Goal: Task Accomplishment & Management: Manage account settings

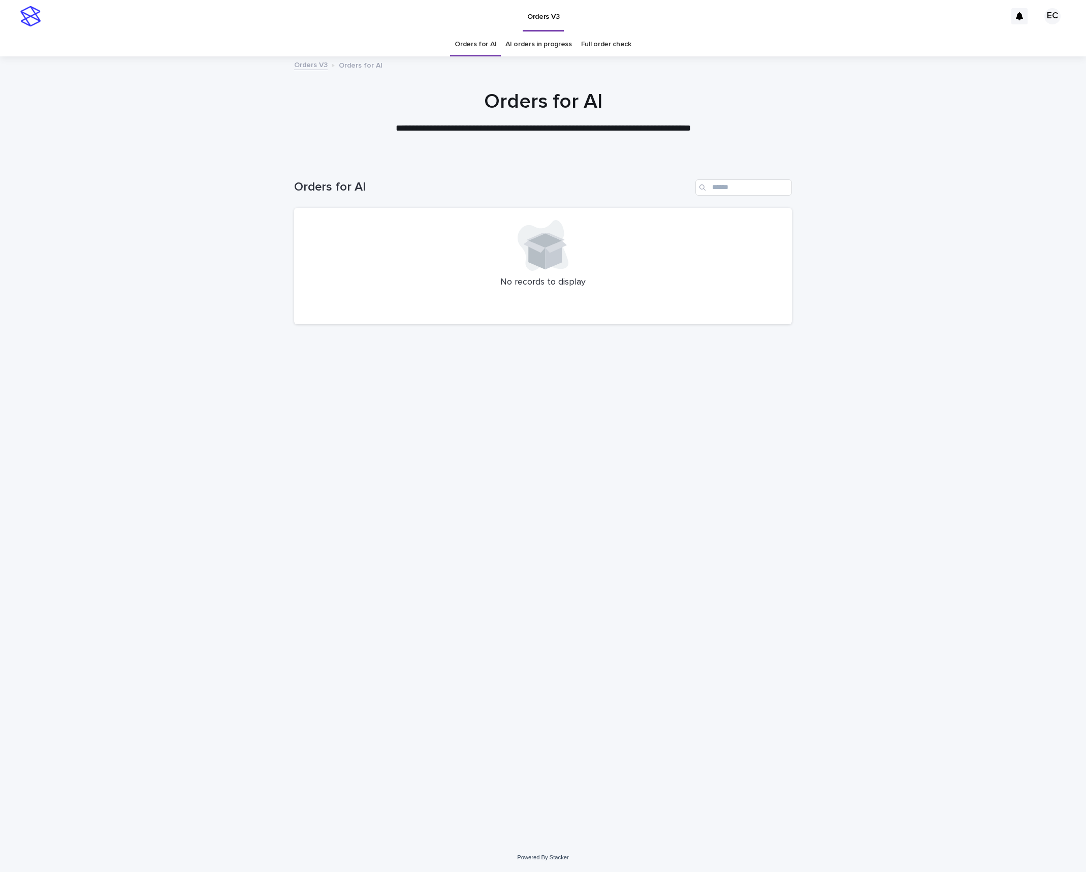
click at [892, 612] on div "Loading... Saving… Loading... Saving… Orders for AI No records to display" at bounding box center [543, 501] width 1086 height 684
click at [685, 522] on div "Loading... Saving… Loading... Saving… Orders for AI No records to display" at bounding box center [543, 488] width 508 height 658
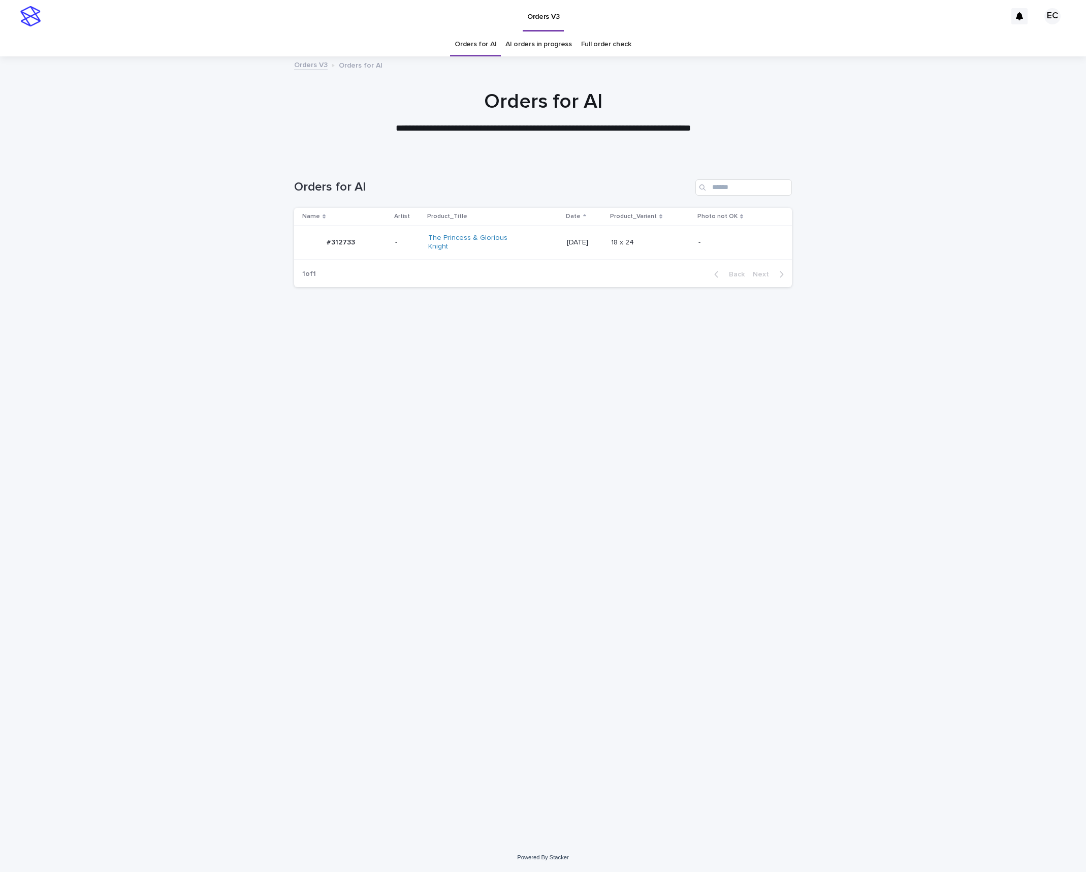
click at [666, 245] on p at bounding box center [650, 242] width 79 height 9
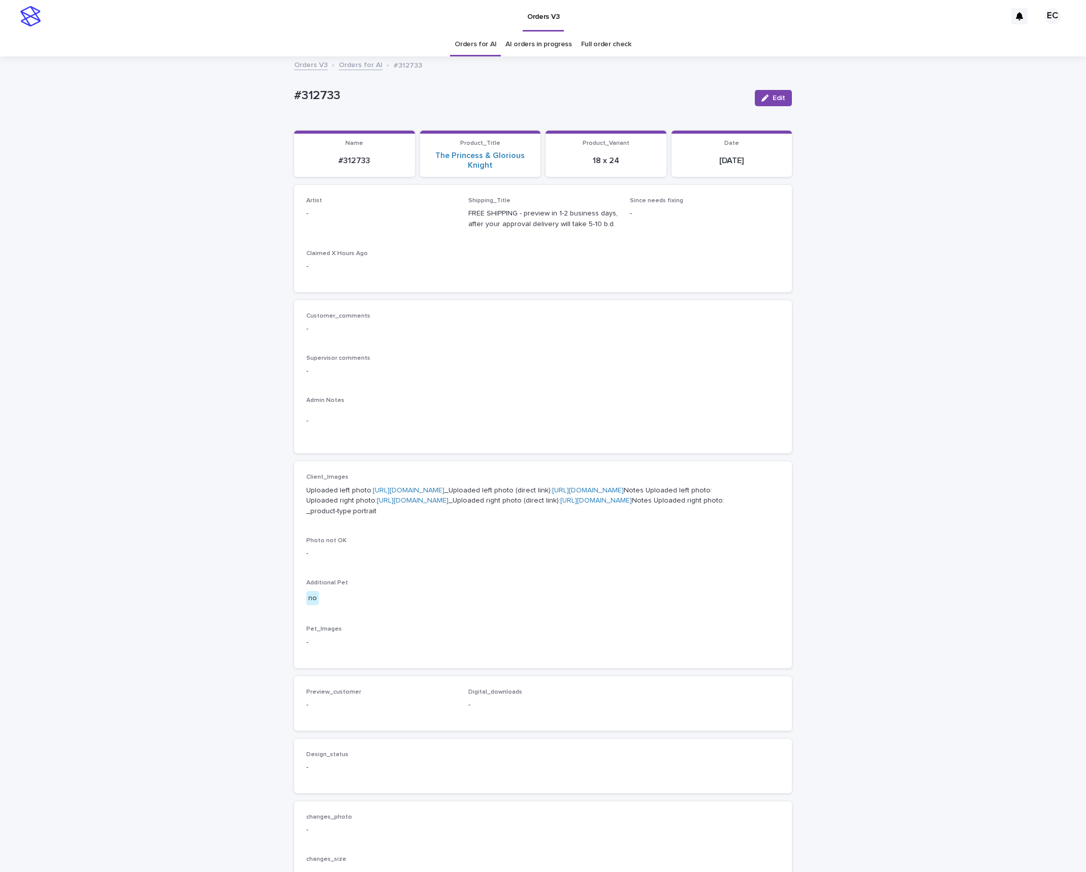
click at [767, 99] on button "Edit" at bounding box center [773, 98] width 37 height 16
click at [346, 215] on div "Select..." at bounding box center [365, 218] width 116 height 17
type input "****"
click at [336, 238] on div "EmilCris" at bounding box center [381, 240] width 149 height 18
click at [782, 105] on div "Cancel Save" at bounding box center [745, 98] width 94 height 41
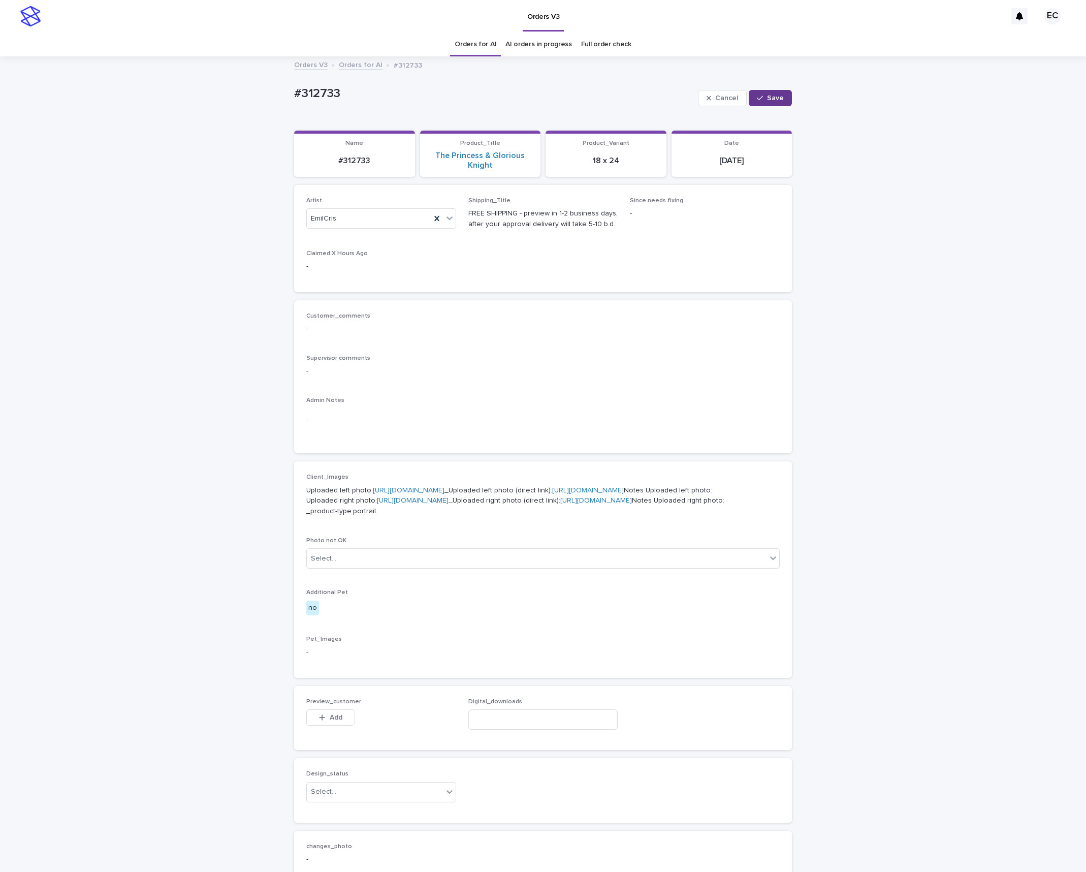
click at [775, 96] on span "Save" at bounding box center [775, 97] width 17 height 7
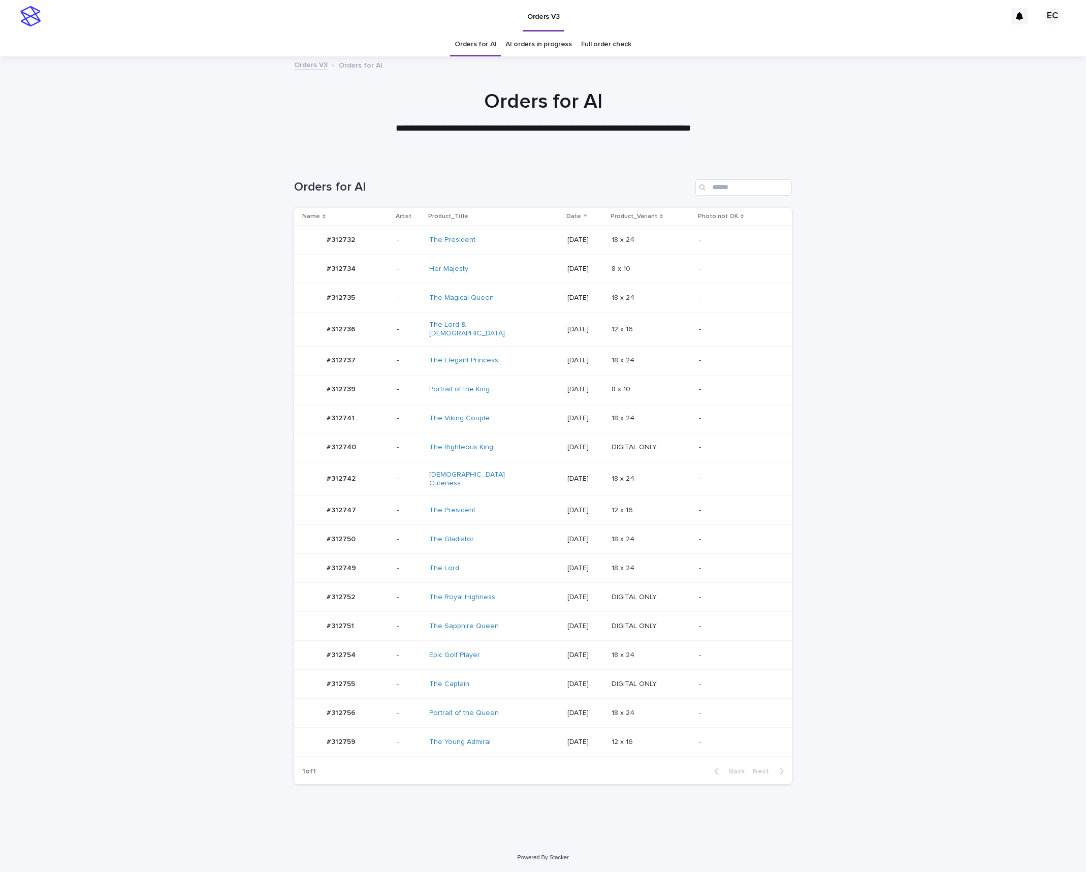
click at [516, 382] on div "Portrait of the King" at bounding box center [494, 389] width 130 height 17
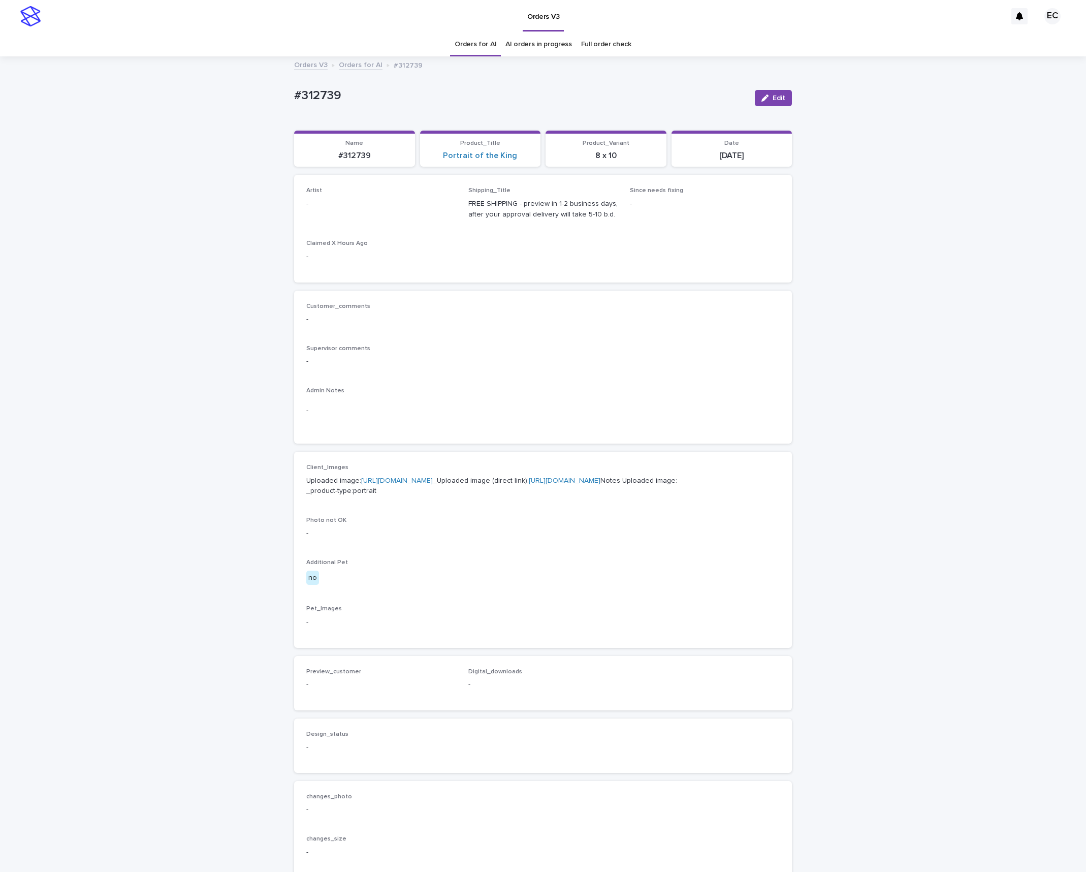
drag, startPoint x: 773, startPoint y: 105, endPoint x: 408, endPoint y: 203, distance: 377.2
click at [771, 107] on div "Edit" at bounding box center [771, 98] width 41 height 41
drag, startPoint x: 773, startPoint y: 97, endPoint x: 211, endPoint y: 208, distance: 573.2
click at [773, 98] on span "Edit" at bounding box center [779, 97] width 13 height 7
click at [326, 209] on div "Select..." at bounding box center [323, 208] width 25 height 11
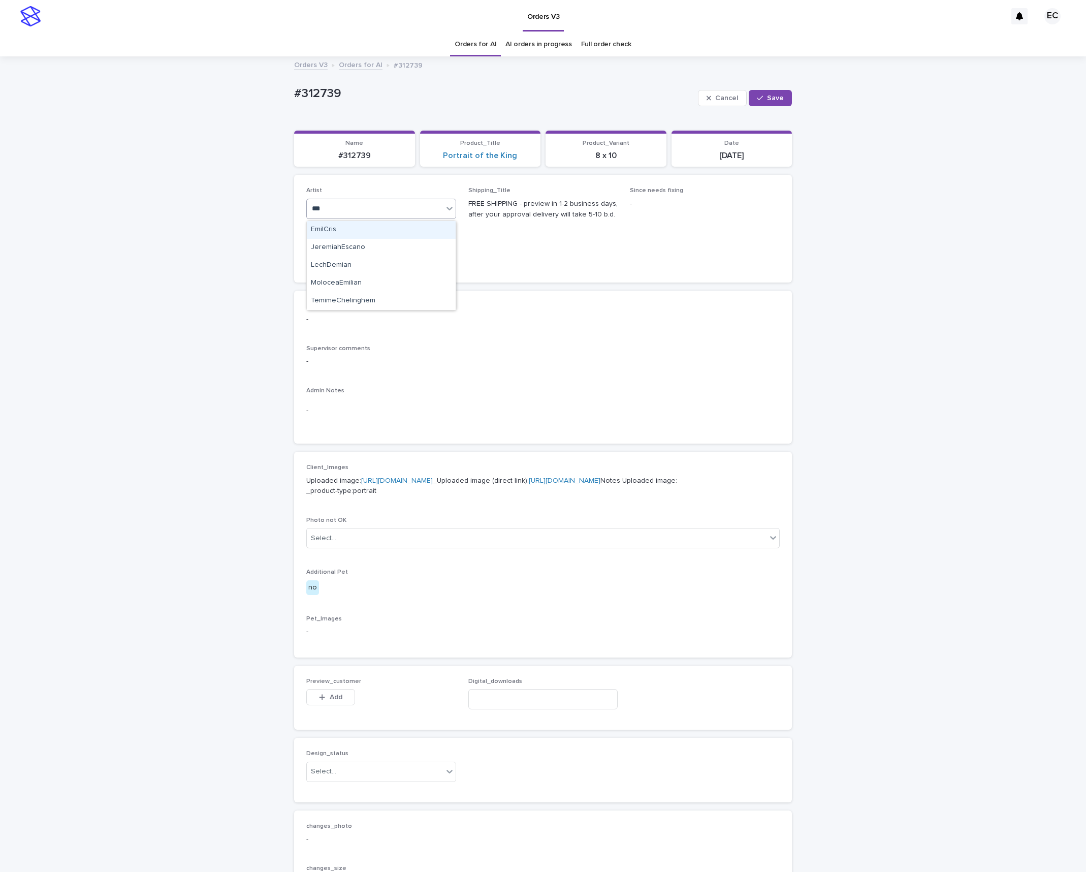
type input "****"
click at [326, 226] on div "EmilCris" at bounding box center [381, 230] width 149 height 18
click at [781, 100] on span "Save" at bounding box center [775, 97] width 17 height 7
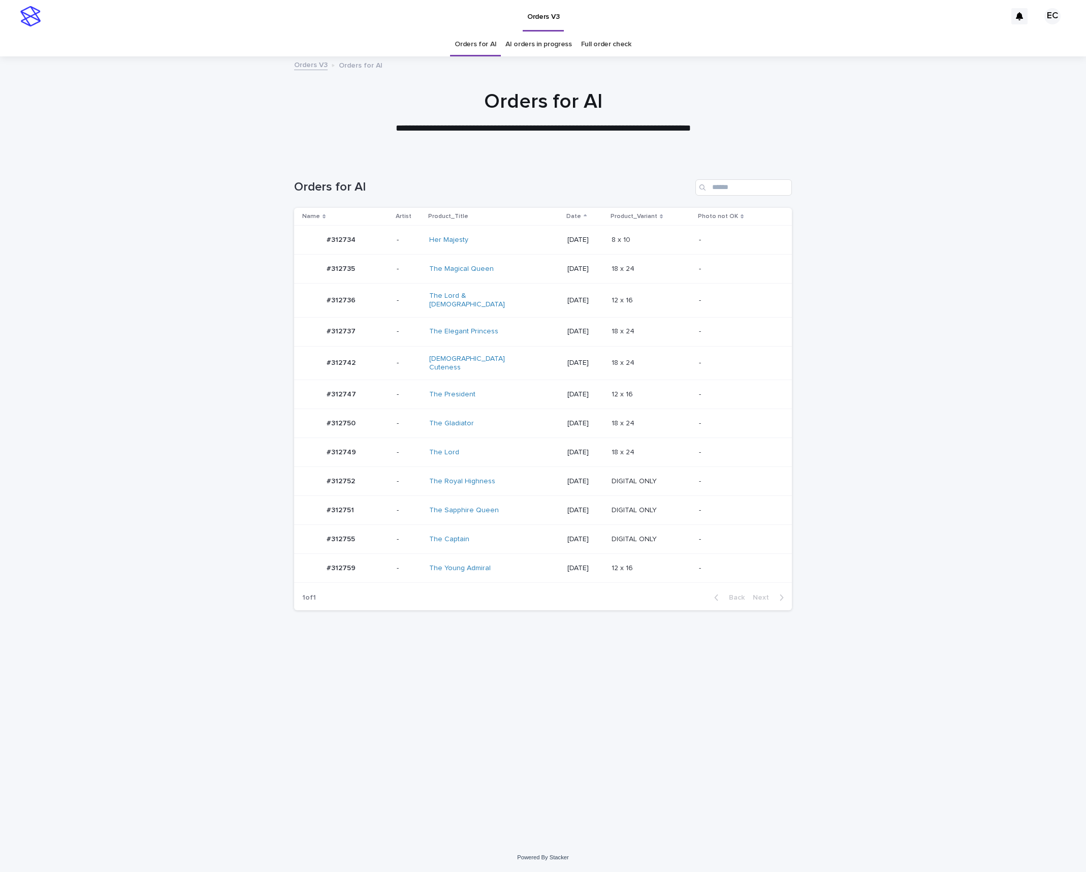
click at [662, 331] on p at bounding box center [651, 331] width 79 height 9
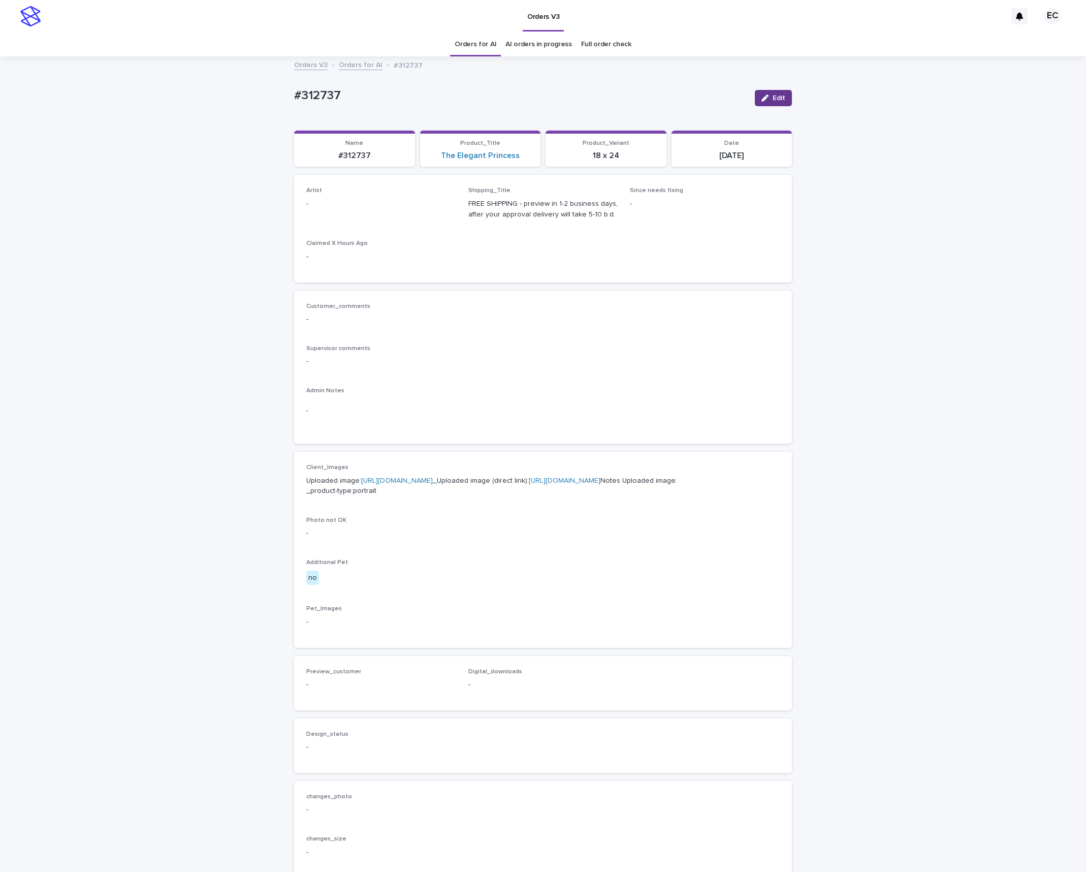
drag, startPoint x: 785, startPoint y: 93, endPoint x: 337, endPoint y: 179, distance: 456.2
click at [784, 95] on button "Edit" at bounding box center [773, 98] width 37 height 16
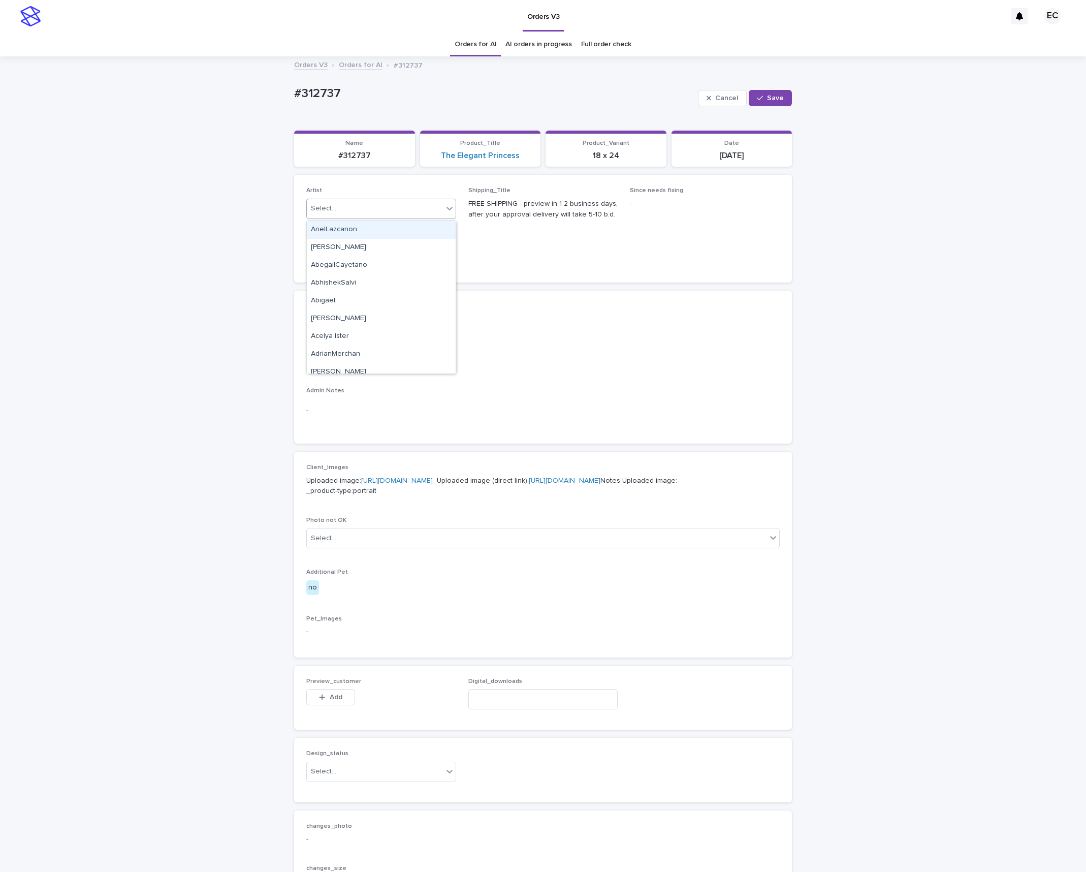
click at [340, 211] on div "Select..." at bounding box center [375, 208] width 136 height 17
type input "****"
click at [362, 229] on div "EmilCris" at bounding box center [381, 230] width 149 height 18
click at [772, 94] on span "Save" at bounding box center [775, 97] width 17 height 7
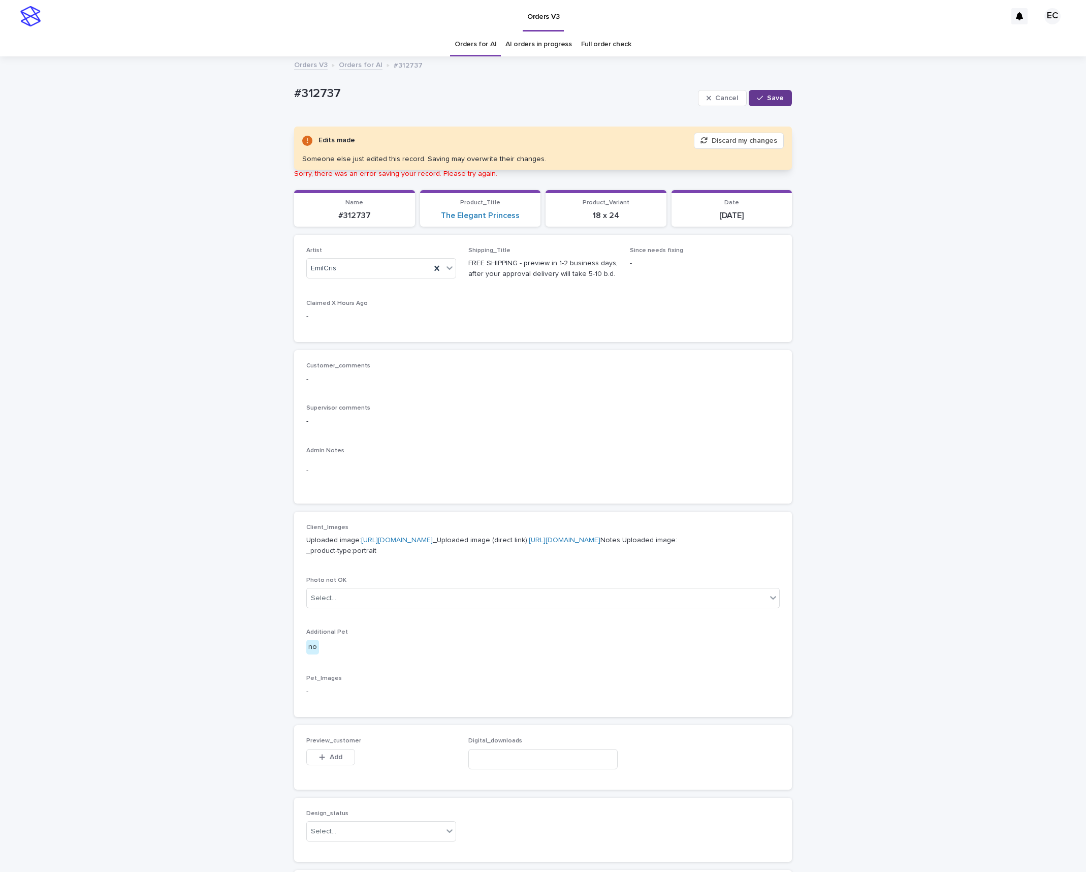
click at [778, 100] on span "Save" at bounding box center [775, 97] width 17 height 7
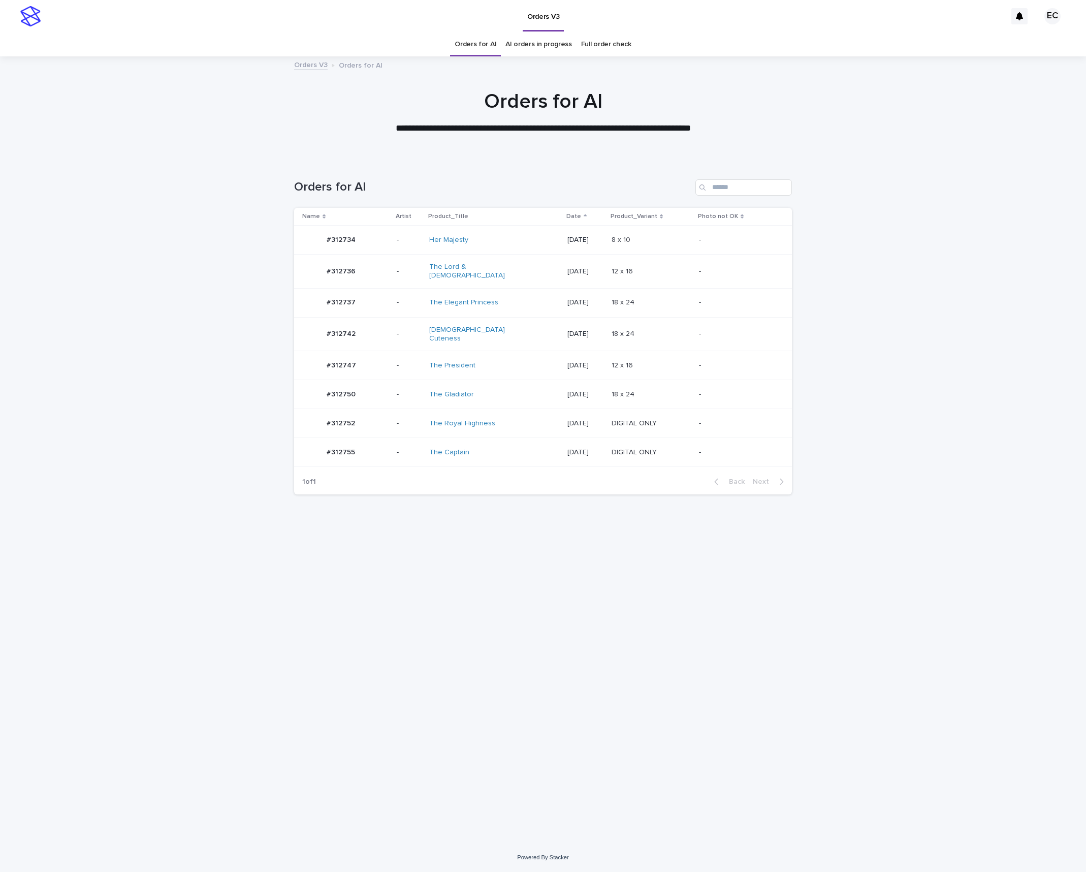
click at [665, 366] on div "12 x 16 12 x 16" at bounding box center [651, 365] width 79 height 17
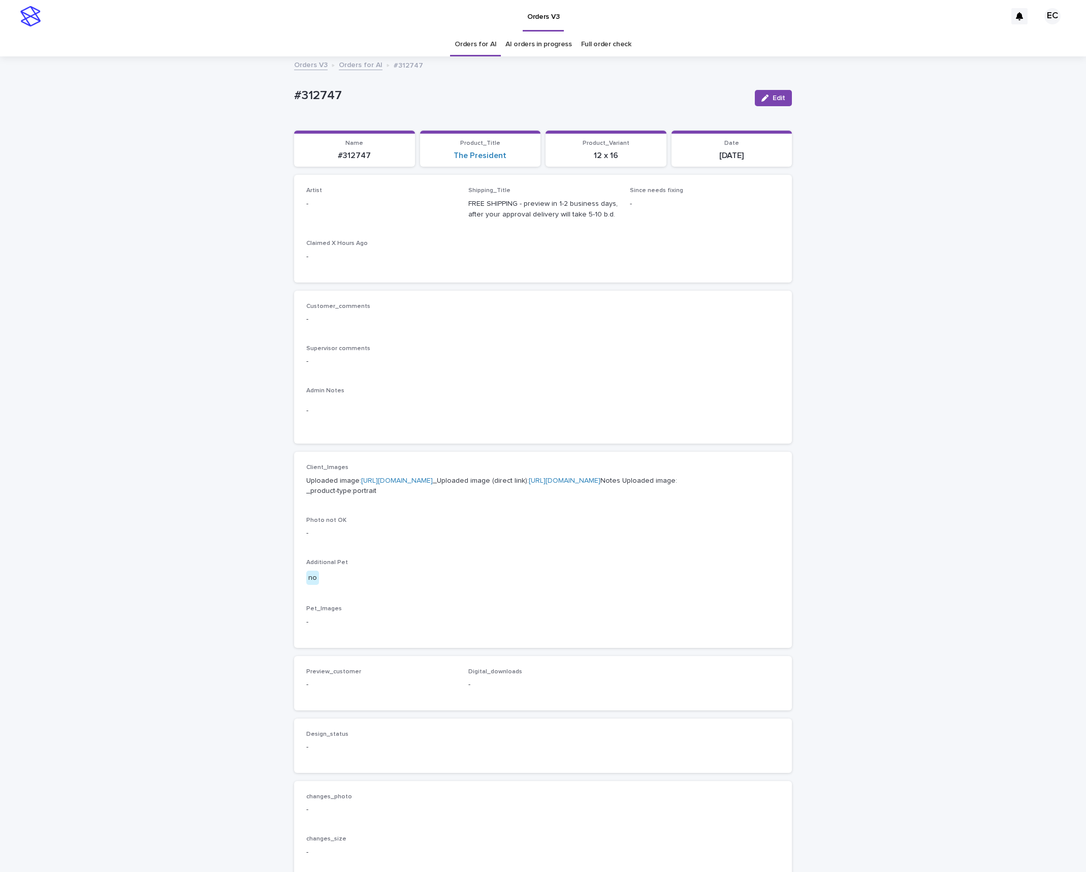
drag, startPoint x: 779, startPoint y: 94, endPoint x: 446, endPoint y: 195, distance: 348.6
click at [779, 94] on span "Edit" at bounding box center [779, 97] width 13 height 7
click at [365, 201] on div "Select..." at bounding box center [365, 208] width 116 height 17
type input "****"
click at [366, 234] on div "EmilCris" at bounding box center [381, 230] width 149 height 18
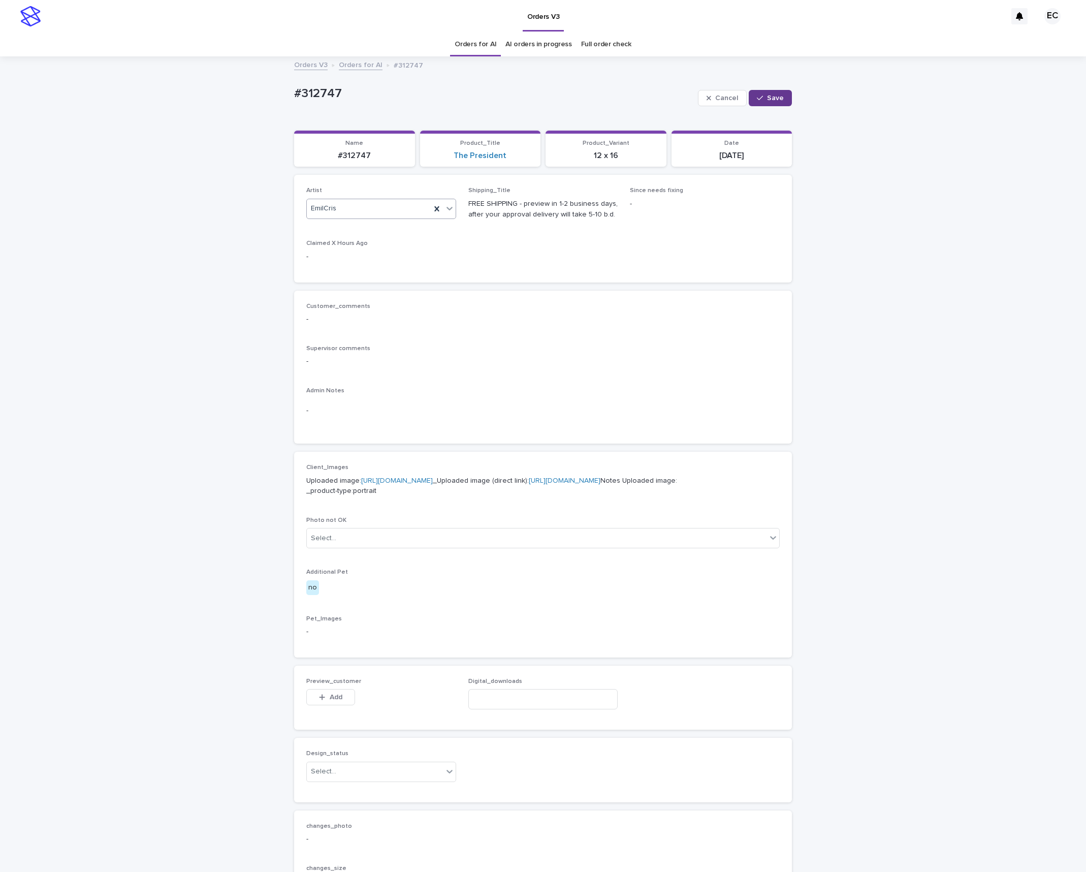
click at [770, 97] on span "Save" at bounding box center [775, 97] width 17 height 7
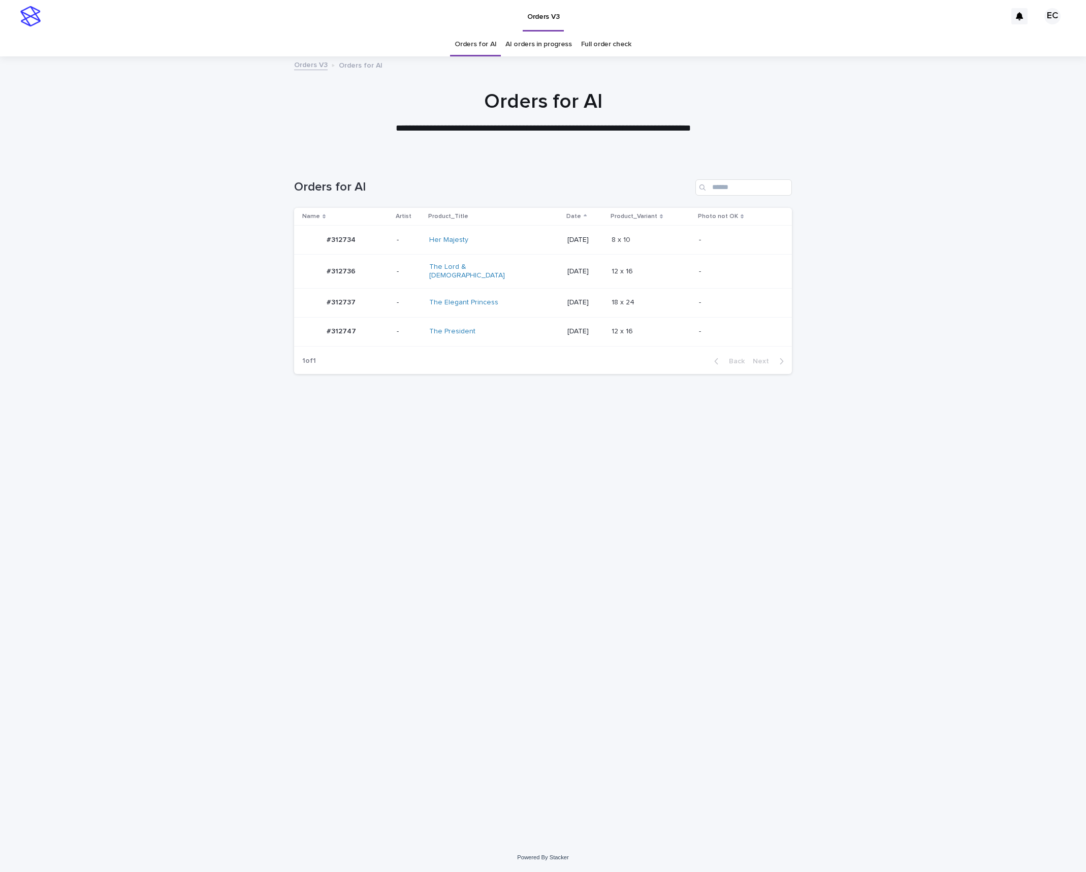
click at [661, 339] on td "12 x 16 12 x 16" at bounding box center [651, 331] width 87 height 29
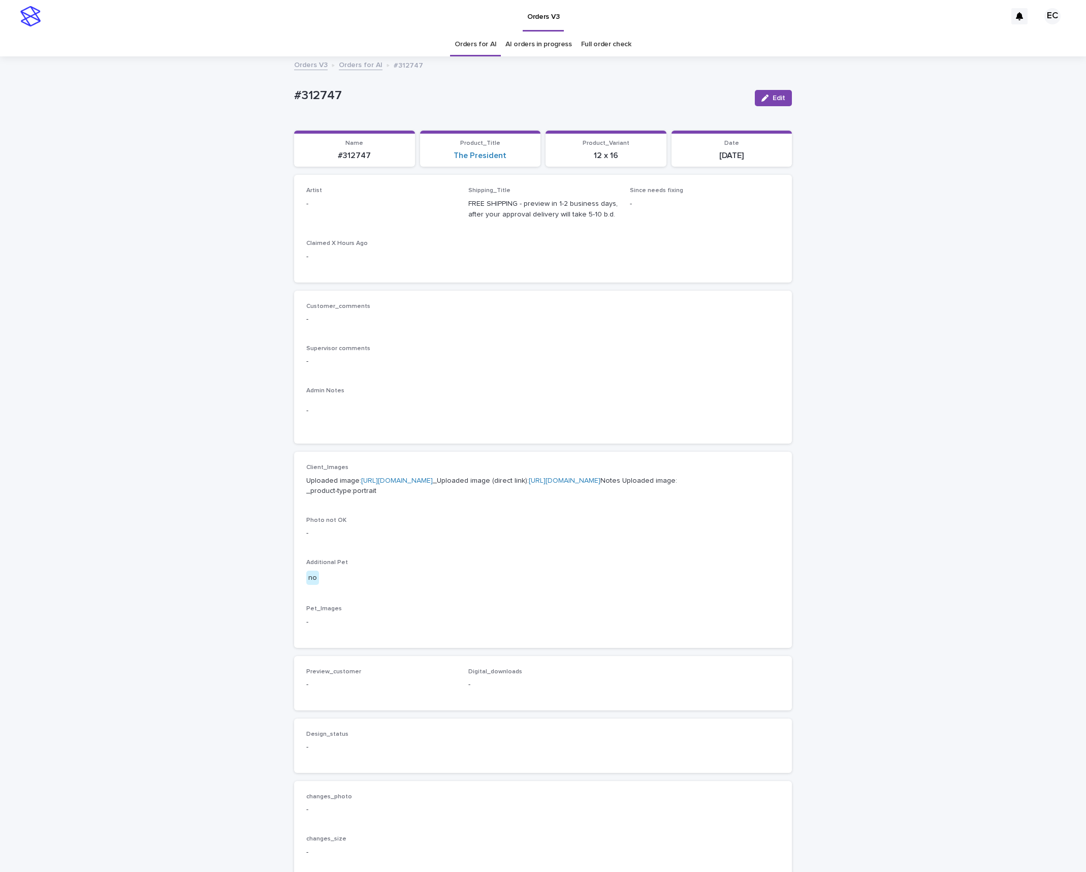
click at [798, 98] on div "Loading... Saving… Loading... Saving… #312747 Edit #312747 Edit Sorry, there wa…" at bounding box center [543, 520] width 1086 height 926
drag, startPoint x: 781, startPoint y: 97, endPoint x: 392, endPoint y: 198, distance: 401.9
click at [781, 98] on span "Edit" at bounding box center [779, 97] width 13 height 7
click at [363, 209] on div "Select..." at bounding box center [365, 208] width 116 height 17
type input "****"
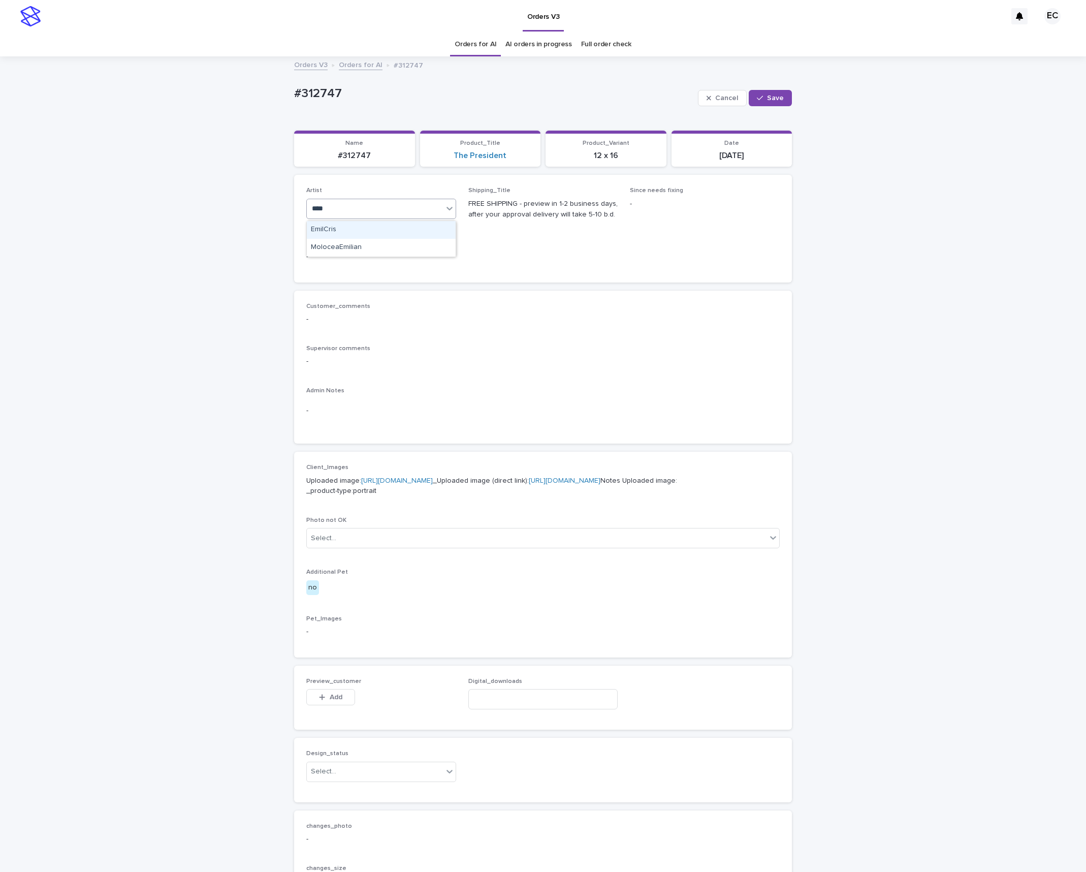
click at [355, 233] on div "EmilCris" at bounding box center [381, 230] width 149 height 18
click at [778, 92] on button "Save" at bounding box center [770, 98] width 43 height 16
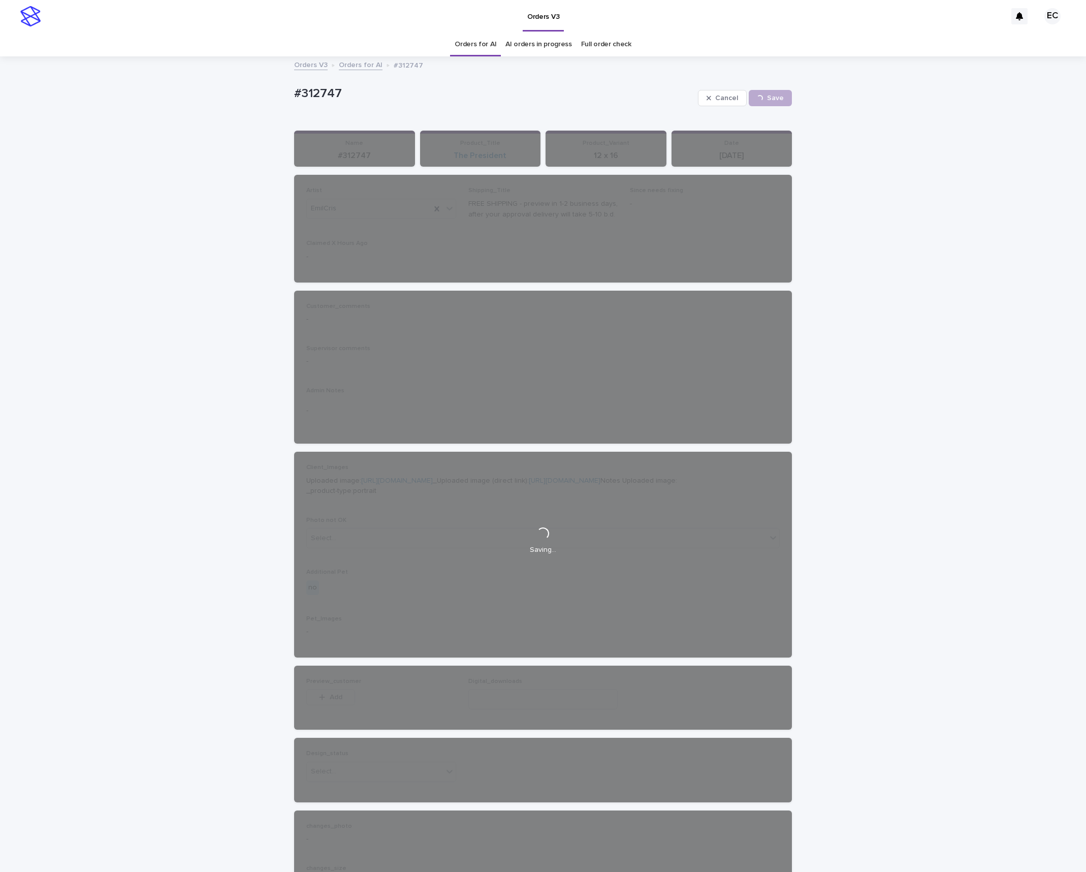
scroll to position [2, 0]
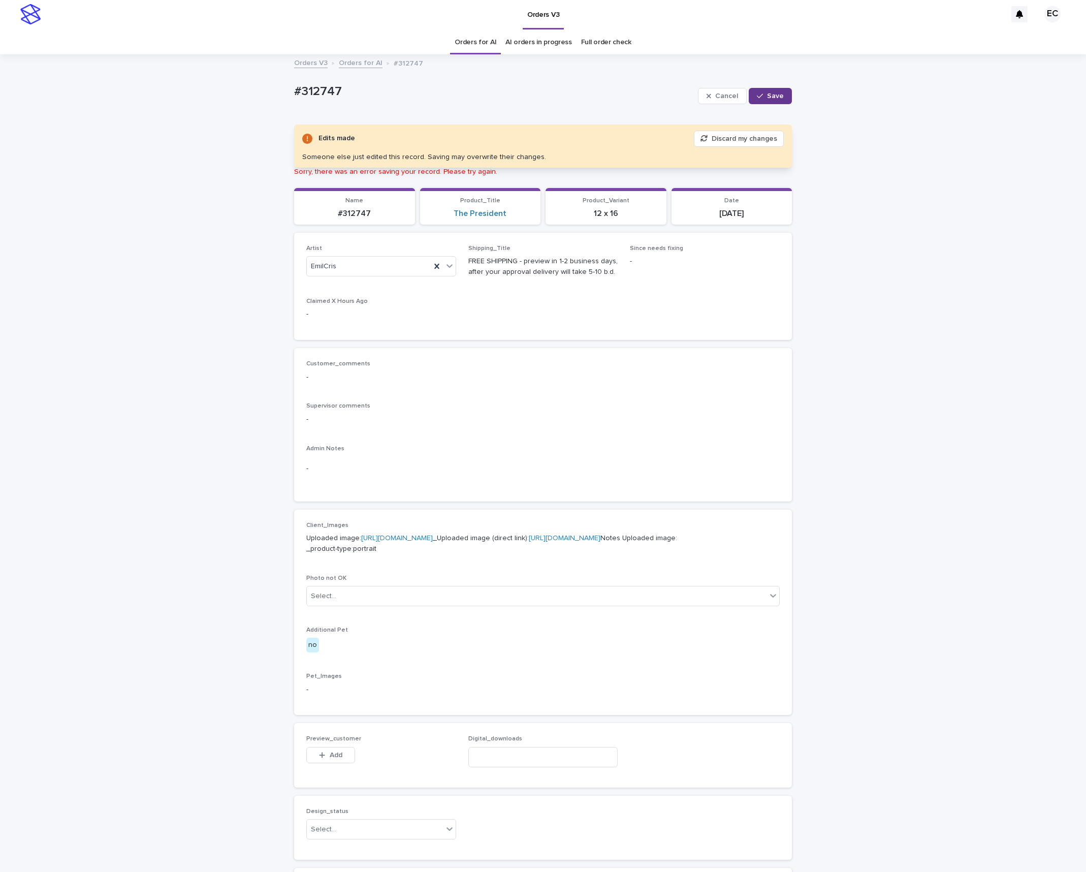
click at [780, 97] on span "Save" at bounding box center [775, 95] width 17 height 7
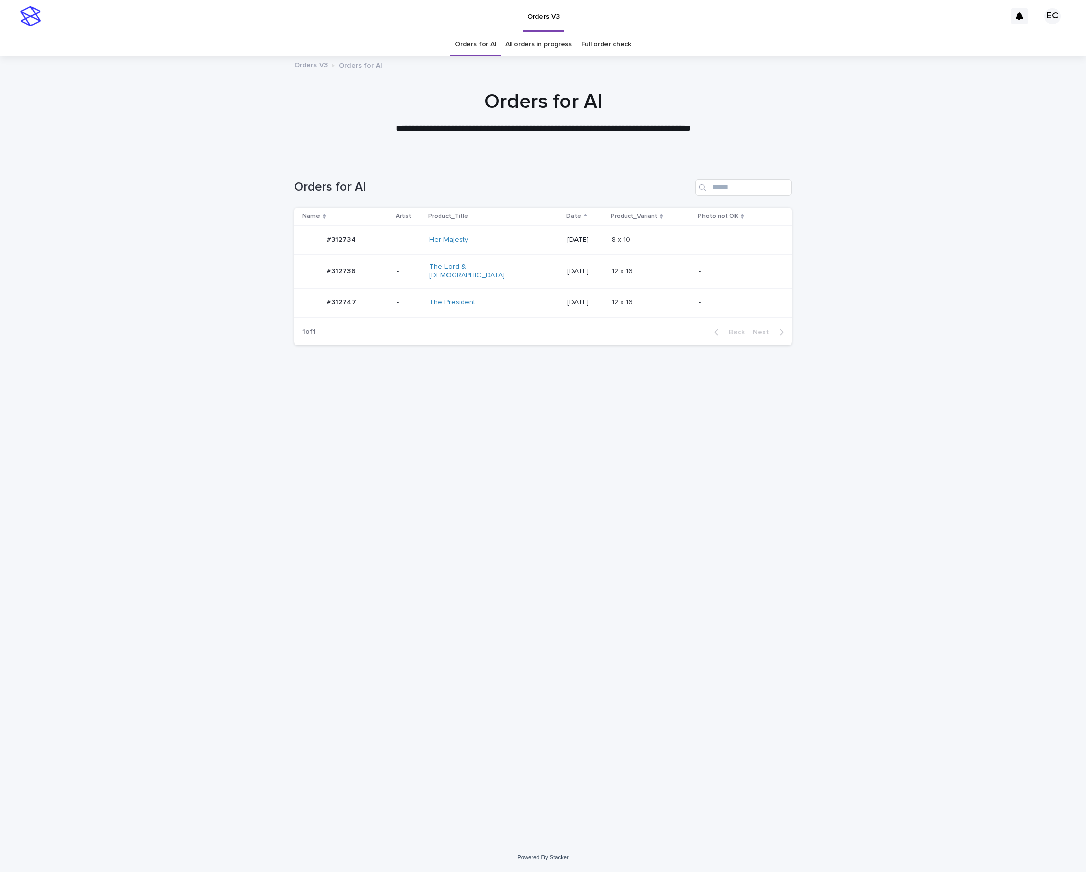
click at [653, 269] on p at bounding box center [651, 271] width 79 height 9
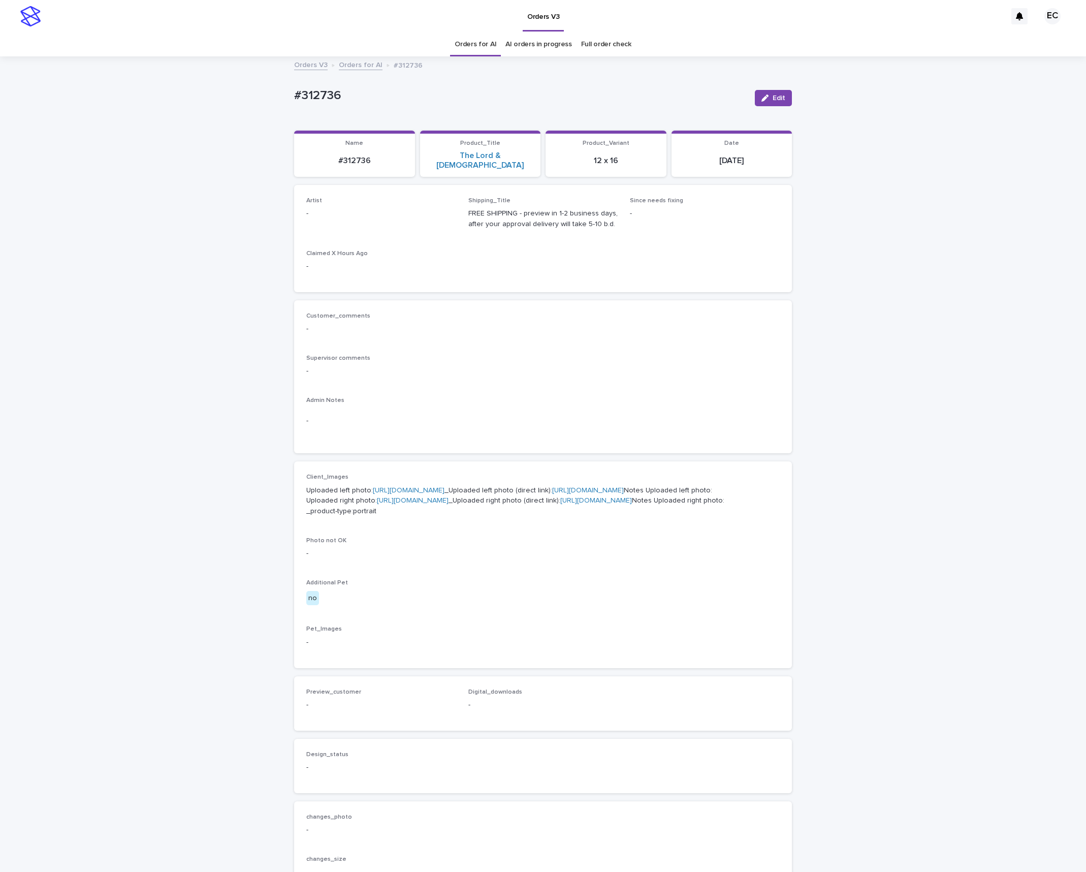
drag, startPoint x: 777, startPoint y: 103, endPoint x: 173, endPoint y: 276, distance: 628.4
click at [775, 105] on button "Edit" at bounding box center [773, 98] width 37 height 16
click at [331, 214] on div "Select..." at bounding box center [323, 218] width 25 height 11
type input "****"
click at [312, 225] on div "EmilCris" at bounding box center [381, 230] width 149 height 18
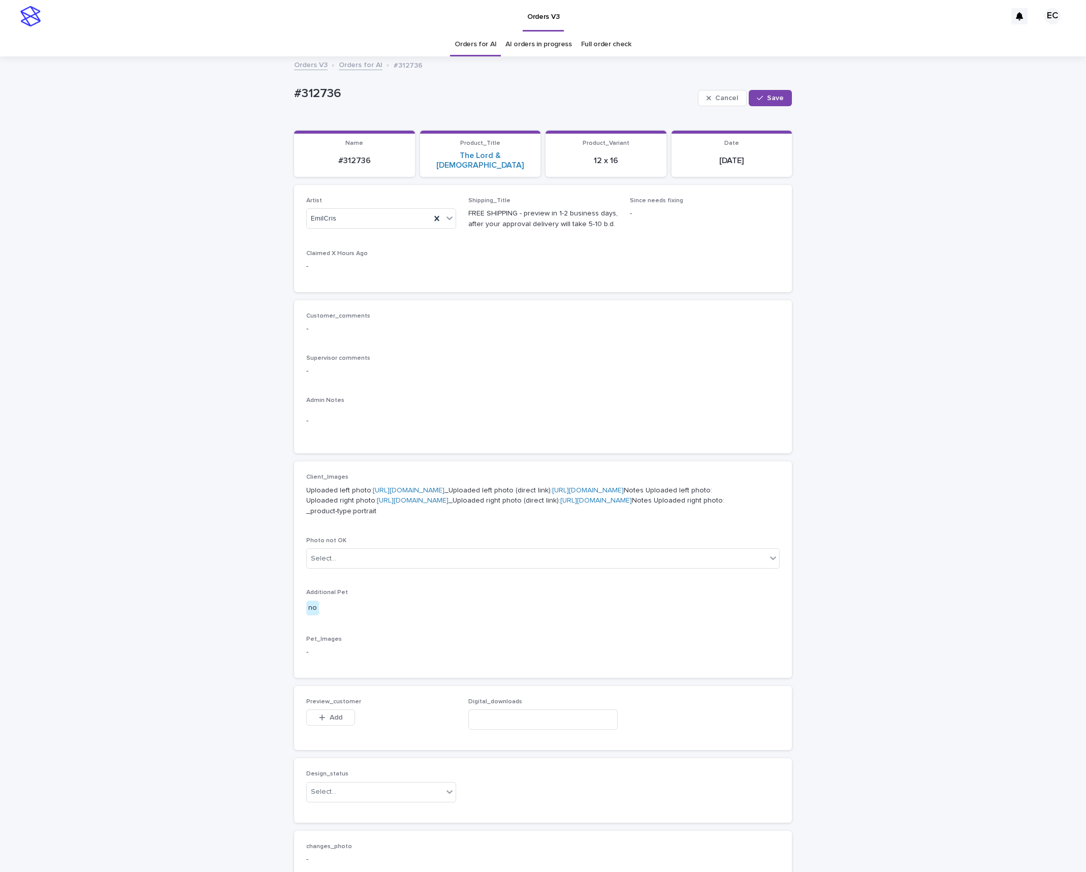
click at [794, 93] on div "Loading... Saving… Loading... Saving… #312736 Cancel Save #312736 Cancel Save S…" at bounding box center [543, 532] width 508 height 950
drag, startPoint x: 778, startPoint y: 96, endPoint x: 755, endPoint y: 97, distance: 22.4
click at [778, 96] on span "Save" at bounding box center [775, 97] width 17 height 7
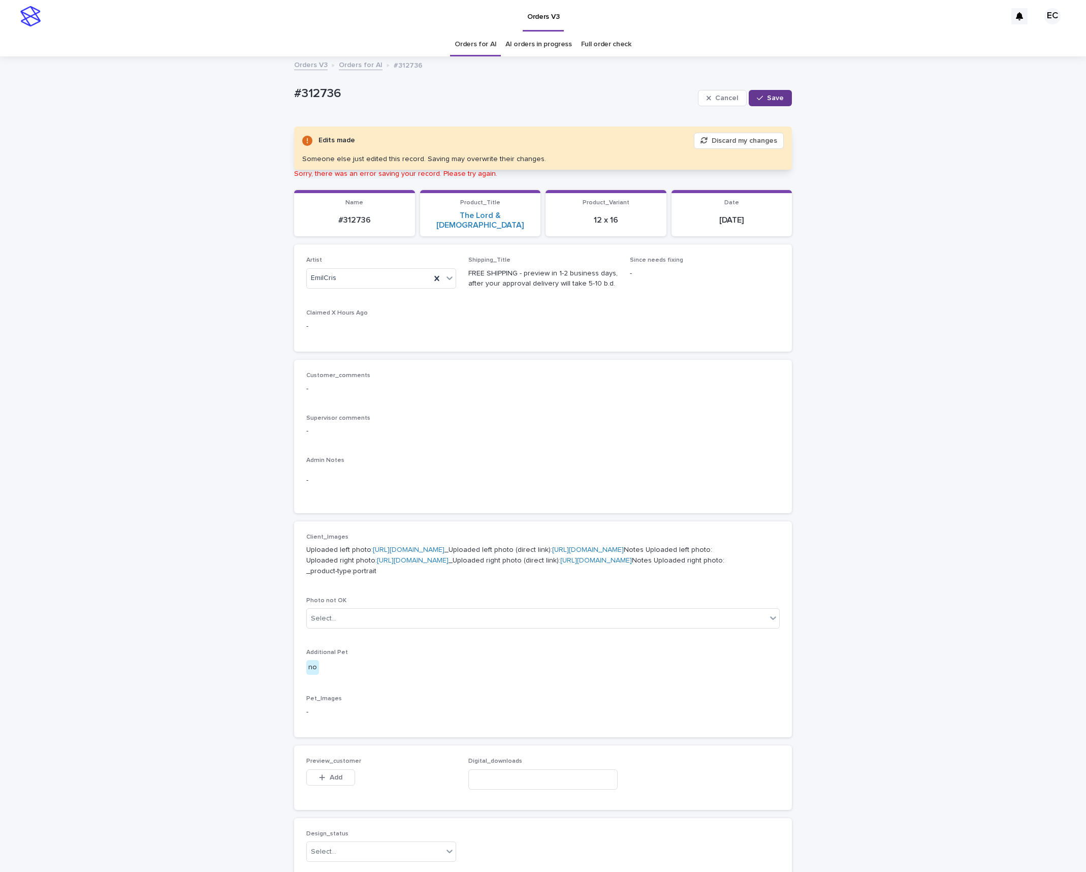
click at [773, 97] on span "Save" at bounding box center [775, 97] width 17 height 7
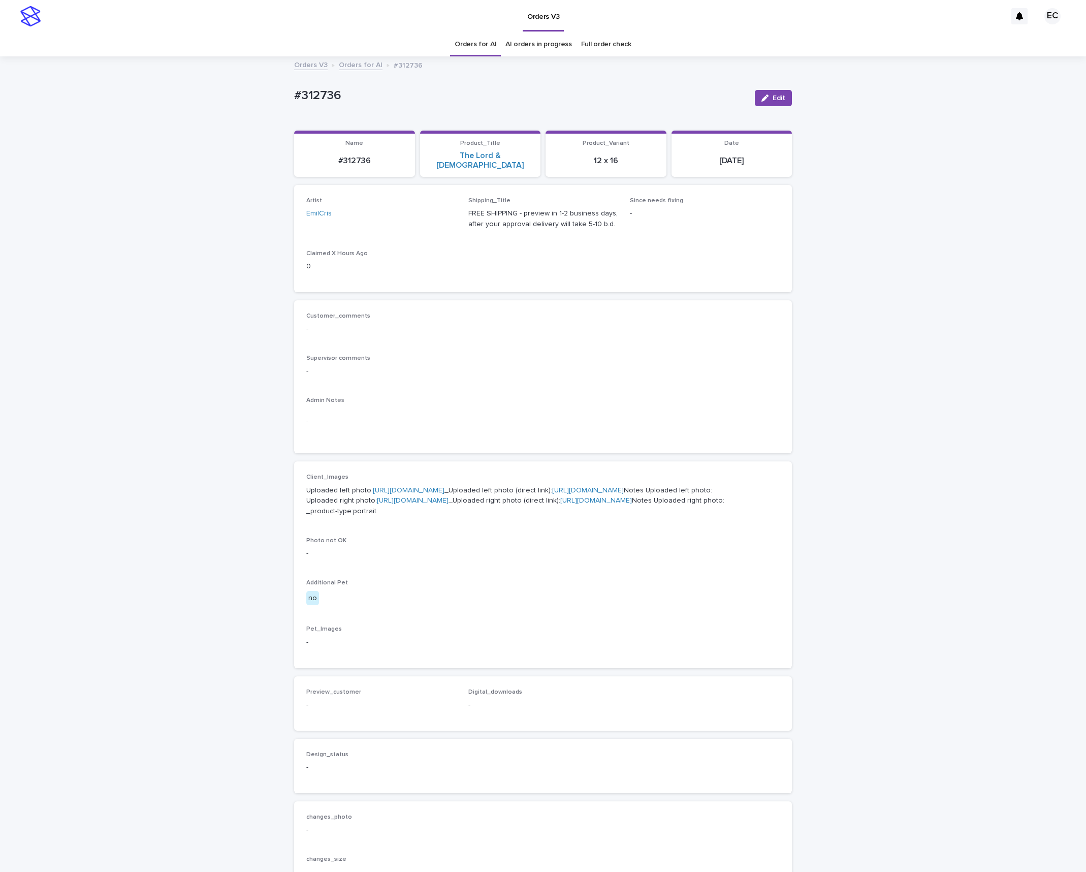
click at [192, 299] on div "Loading... Saving… Loading... Saving… #312736 Edit #312736 Edit Sorry, there wa…" at bounding box center [543, 530] width 1086 height 946
